Goal: Consume media (video, audio): Consume media (video, audio)

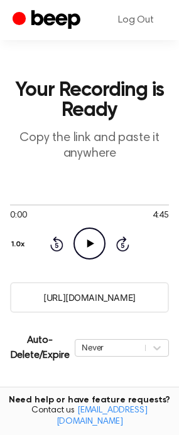
scroll to position [125, 0]
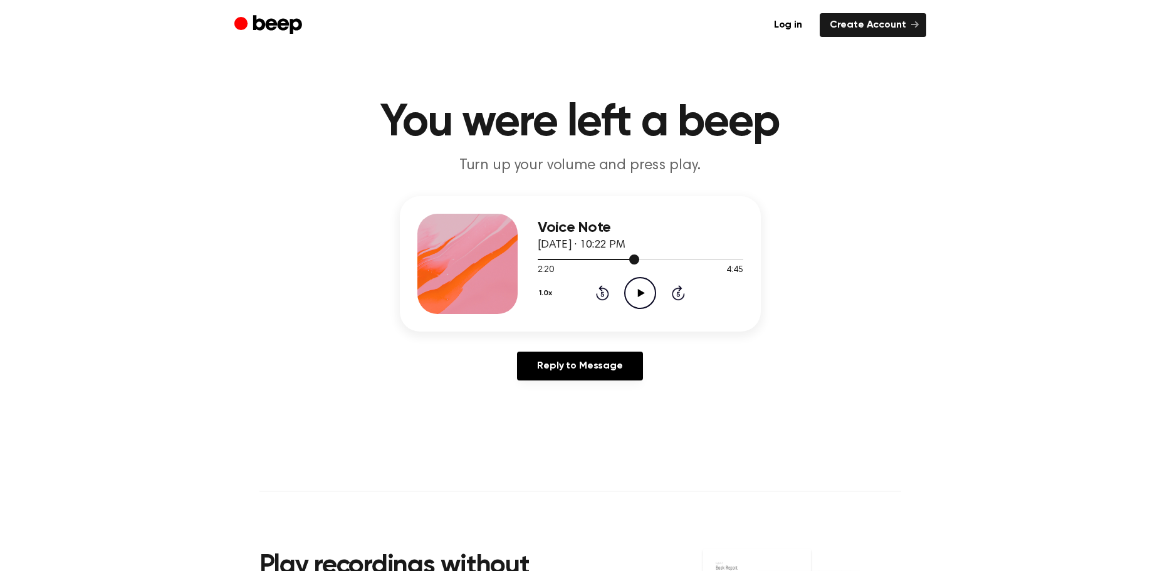
click at [620, 259] on div at bounding box center [589, 259] width 102 height 1
drag, startPoint x: 590, startPoint y: 259, endPoint x: 495, endPoint y: 258, distance: 95.2
click at [495, 258] on div "Voice Note August 28, 2025 · 10:22 PM 1:54 4:45 Your browser does not support t…" at bounding box center [580, 263] width 361 height 135
click at [560, 266] on div "1:54 4:45" at bounding box center [641, 270] width 206 height 13
click at [617, 265] on div "1:54 4:45" at bounding box center [641, 270] width 206 height 13
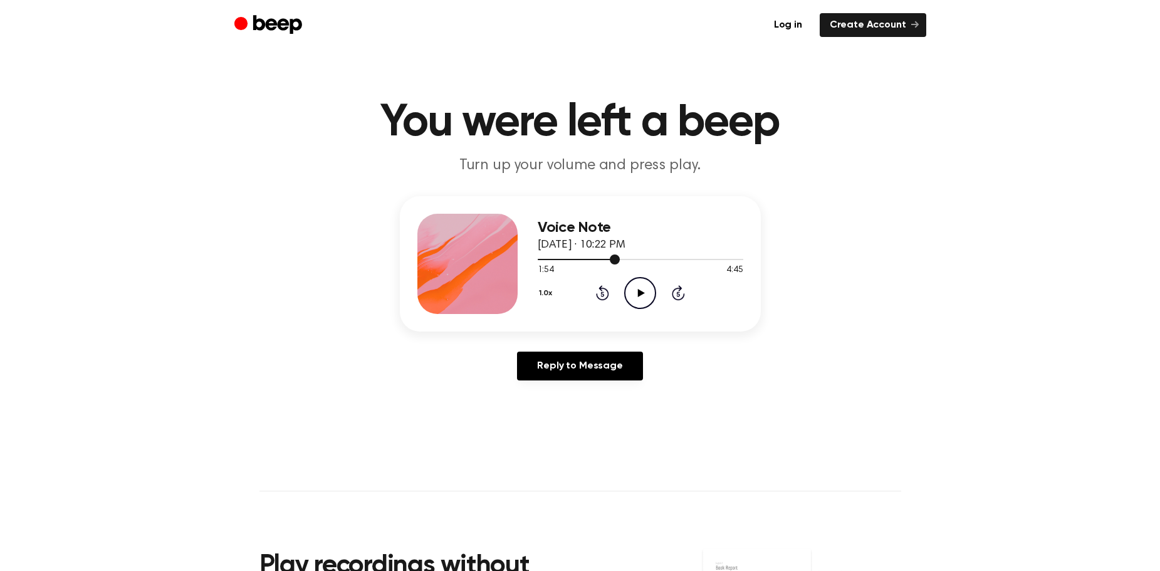
drag, startPoint x: 617, startPoint y: 261, endPoint x: 611, endPoint y: 258, distance: 7.0
click at [611, 258] on span at bounding box center [615, 259] width 10 height 10
drag, startPoint x: 611, startPoint y: 258, endPoint x: 603, endPoint y: 258, distance: 7.5
click at [610, 258] on div at bounding box center [641, 259] width 206 height 10
drag, startPoint x: 590, startPoint y: 258, endPoint x: 561, endPoint y: 258, distance: 28.8
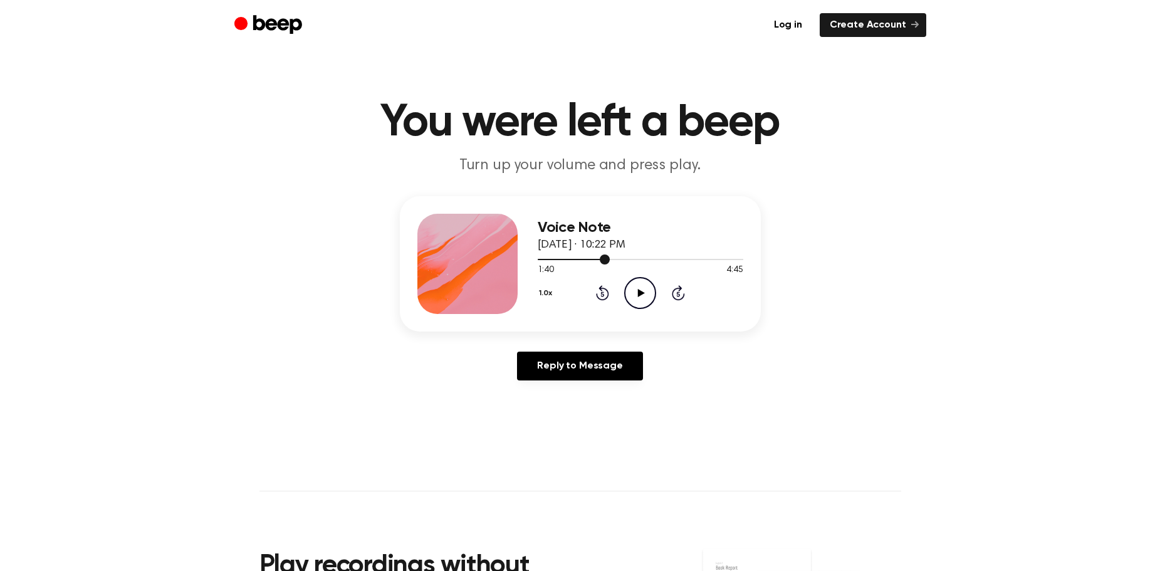
click at [564, 258] on div at bounding box center [641, 259] width 206 height 10
click at [550, 257] on div at bounding box center [641, 259] width 206 height 10
click at [542, 256] on span at bounding box center [545, 259] width 10 height 10
click at [538, 258] on span at bounding box center [537, 259] width 10 height 10
click at [641, 293] on icon at bounding box center [641, 293] width 7 height 8
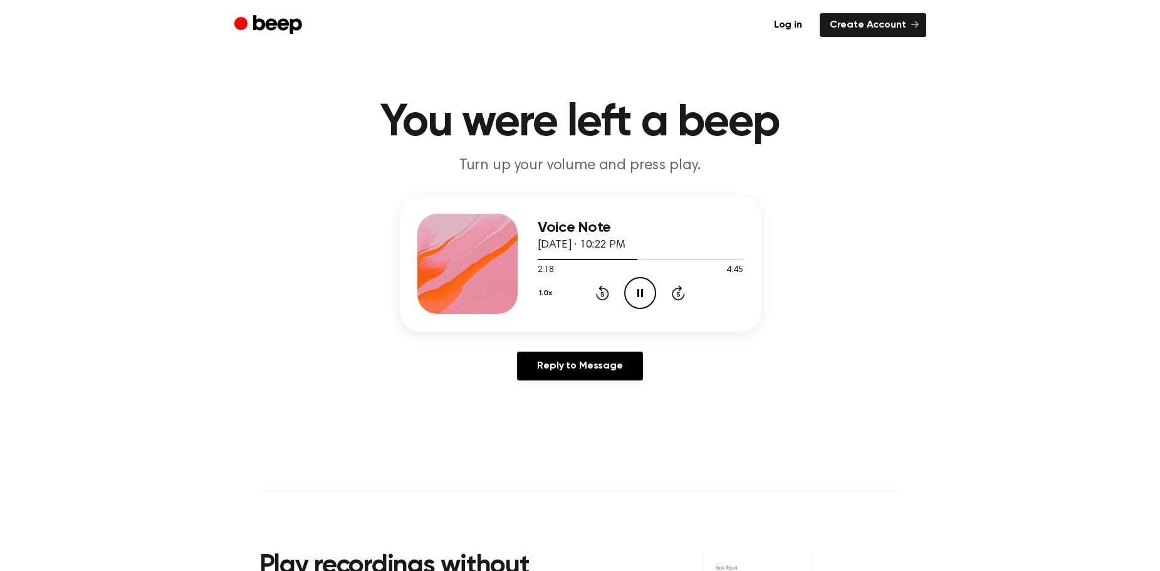
click at [640, 298] on icon "Pause Audio" at bounding box center [640, 293] width 32 height 32
